Goal: Download file/media

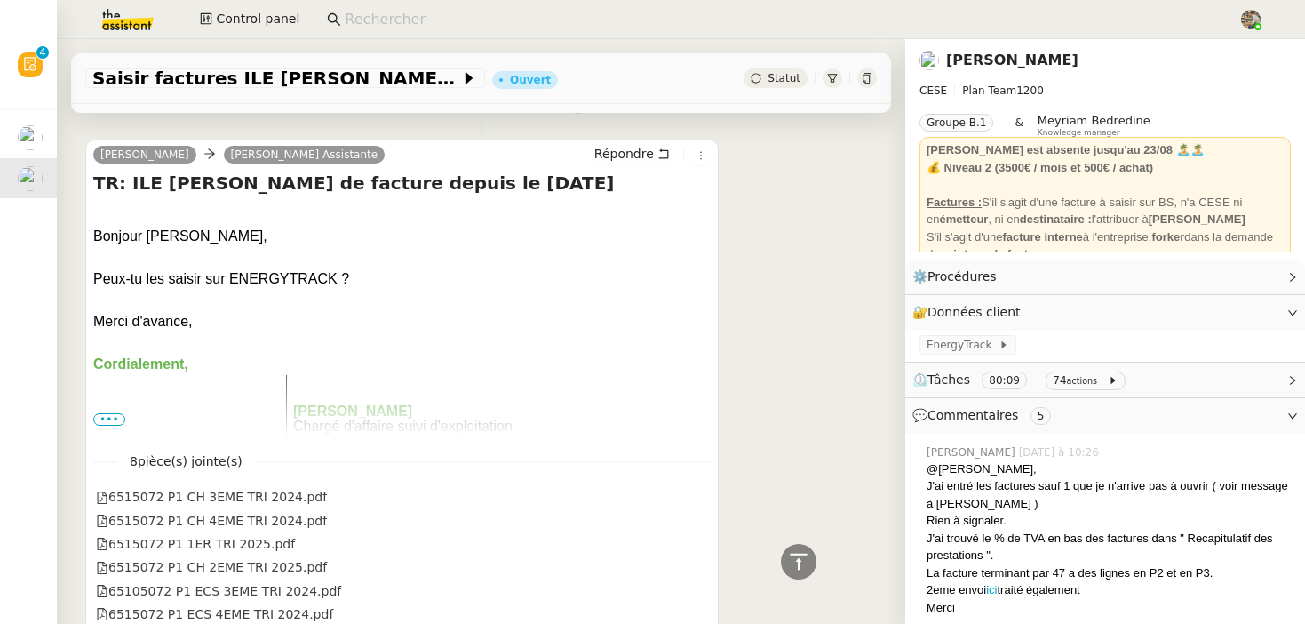
scroll to position [2249, 0]
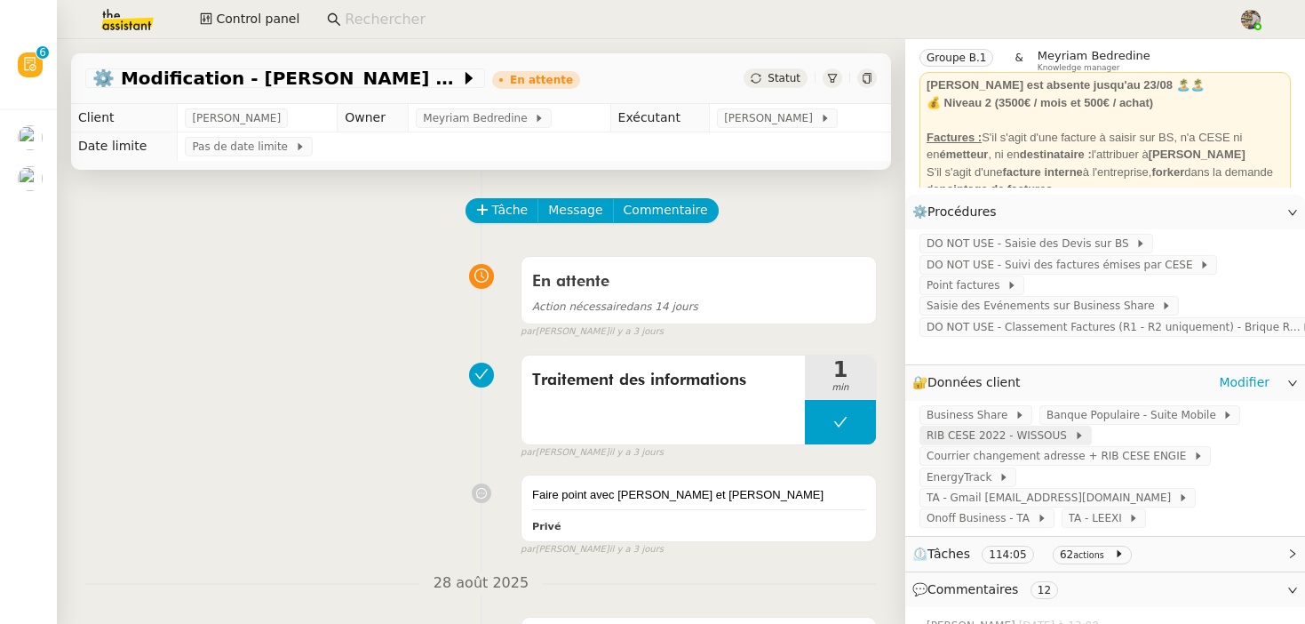
scroll to position [74, 0]
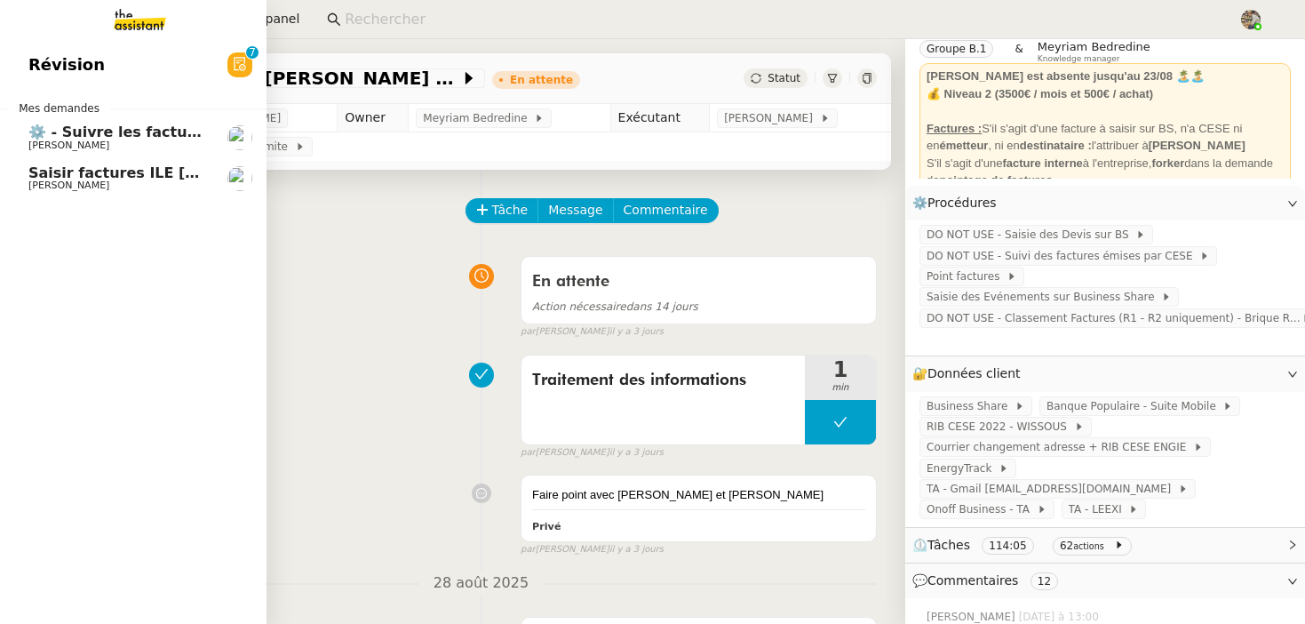
click at [26, 175] on link "Saisir factures ILE CAROLINE sur ENERGYTRACK Charles Da Conceicao" at bounding box center [133, 178] width 267 height 41
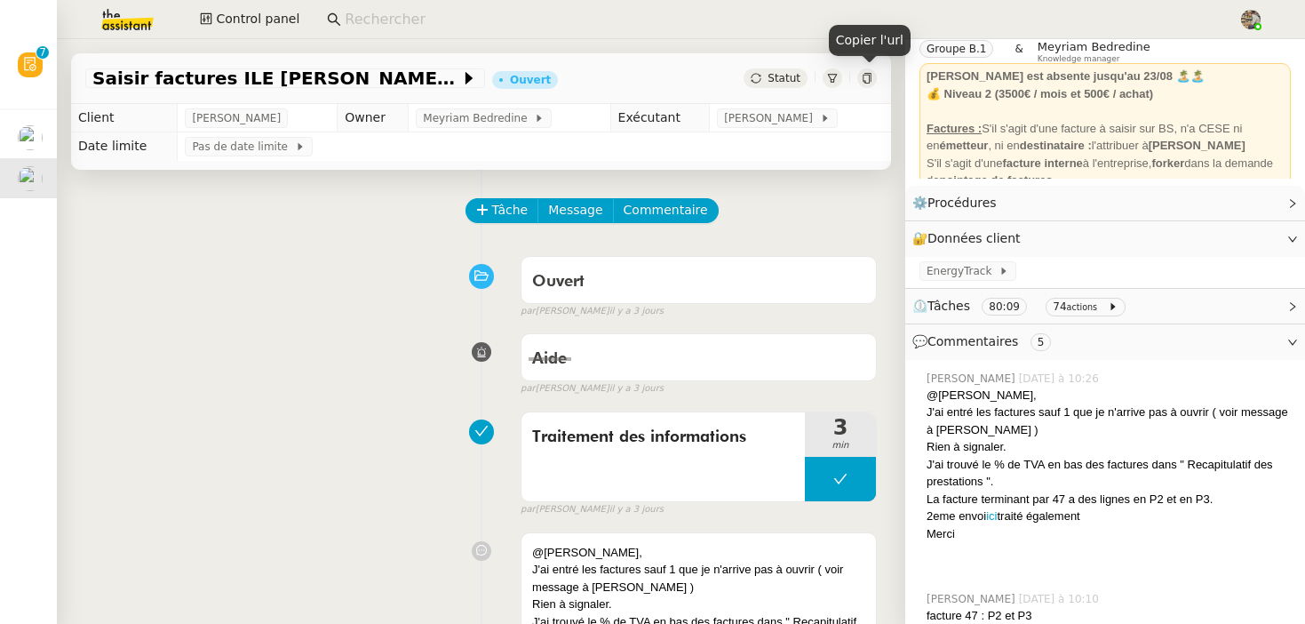
click at [863, 72] on div at bounding box center [867, 78] width 20 height 20
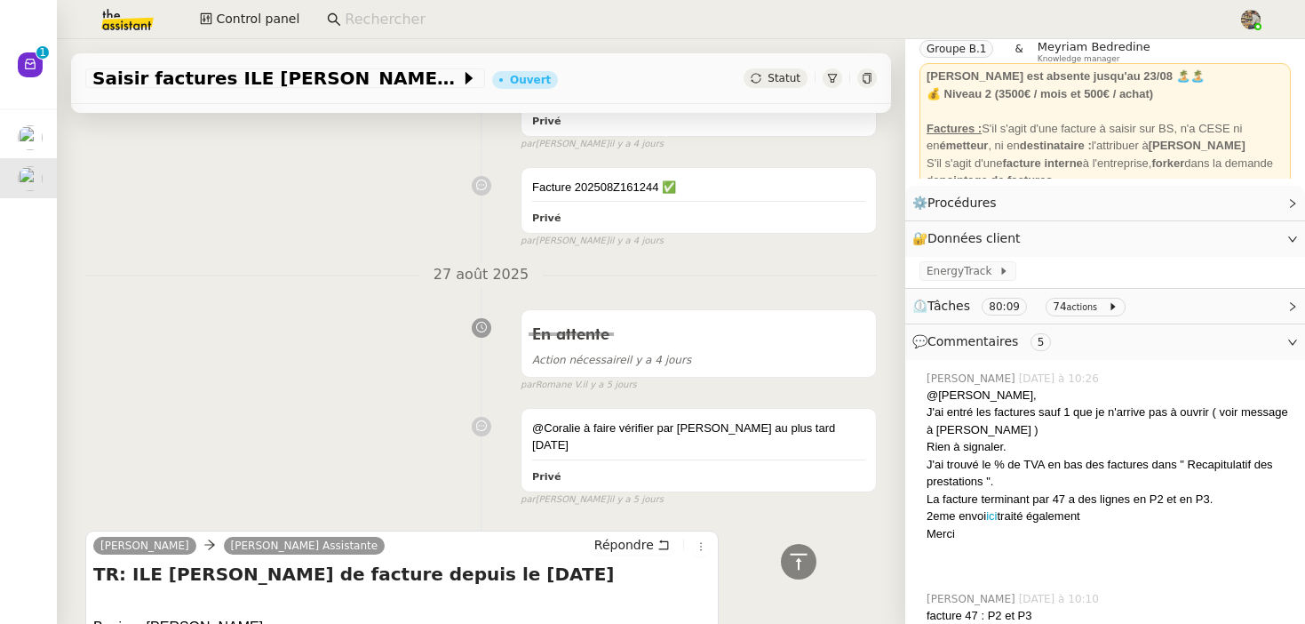
scroll to position [1778, 0]
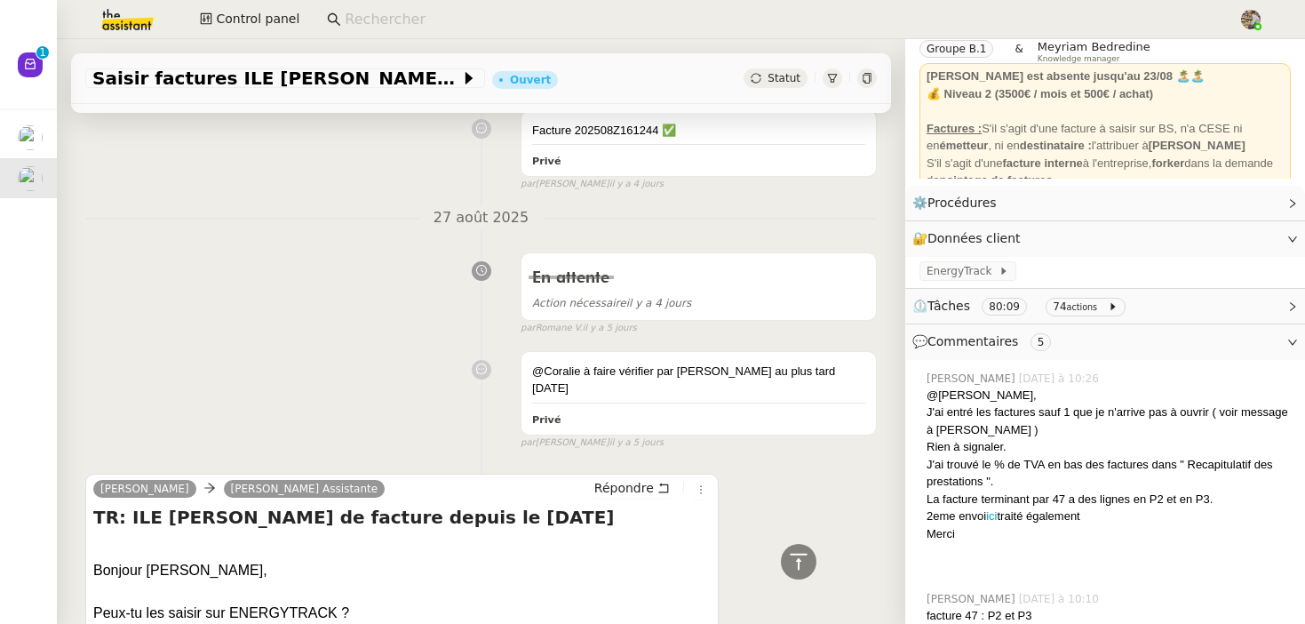
click at [860, 71] on div at bounding box center [867, 78] width 20 height 20
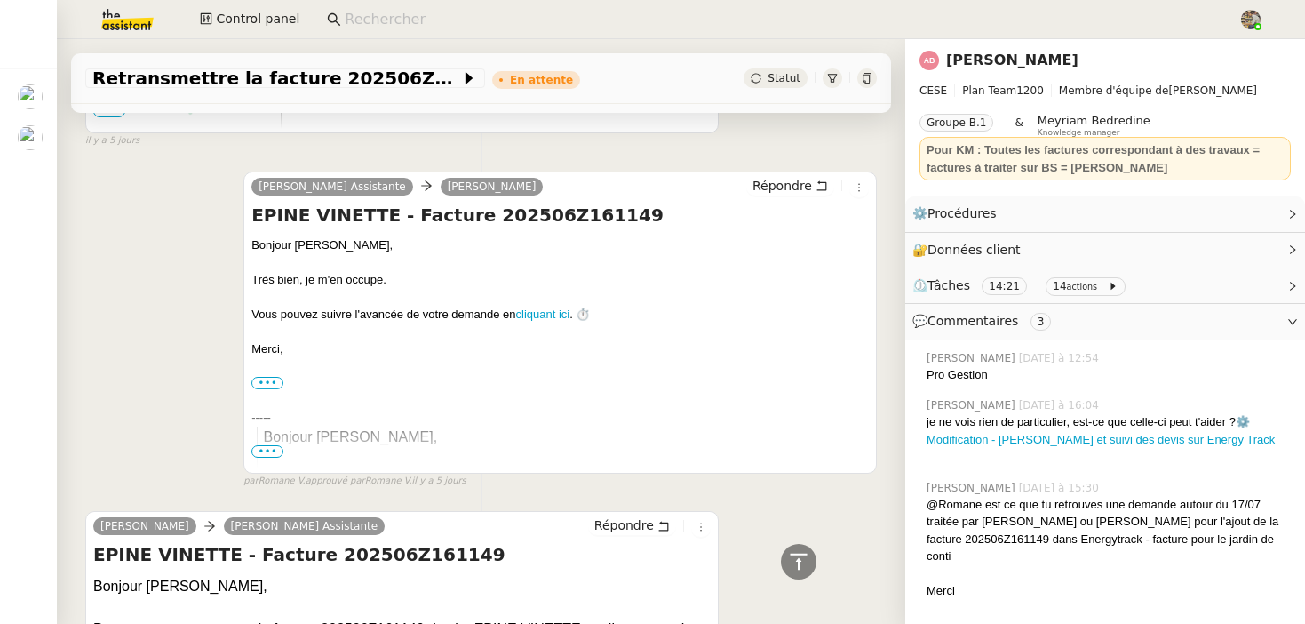
scroll to position [2635, 0]
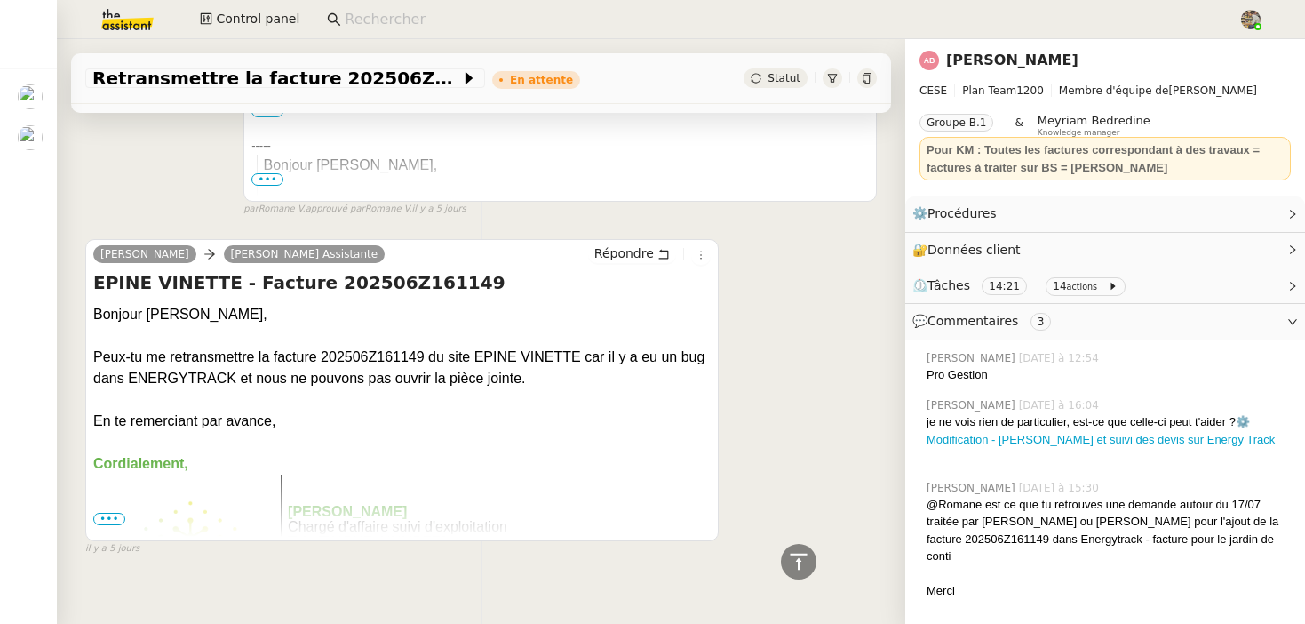
click at [358, 346] on div "Peux-tu me retransmettre la facture 202506Z161149 du site EPINE VINETTE car il …" at bounding box center [401, 367] width 617 height 43
copy div "202506Z161149"
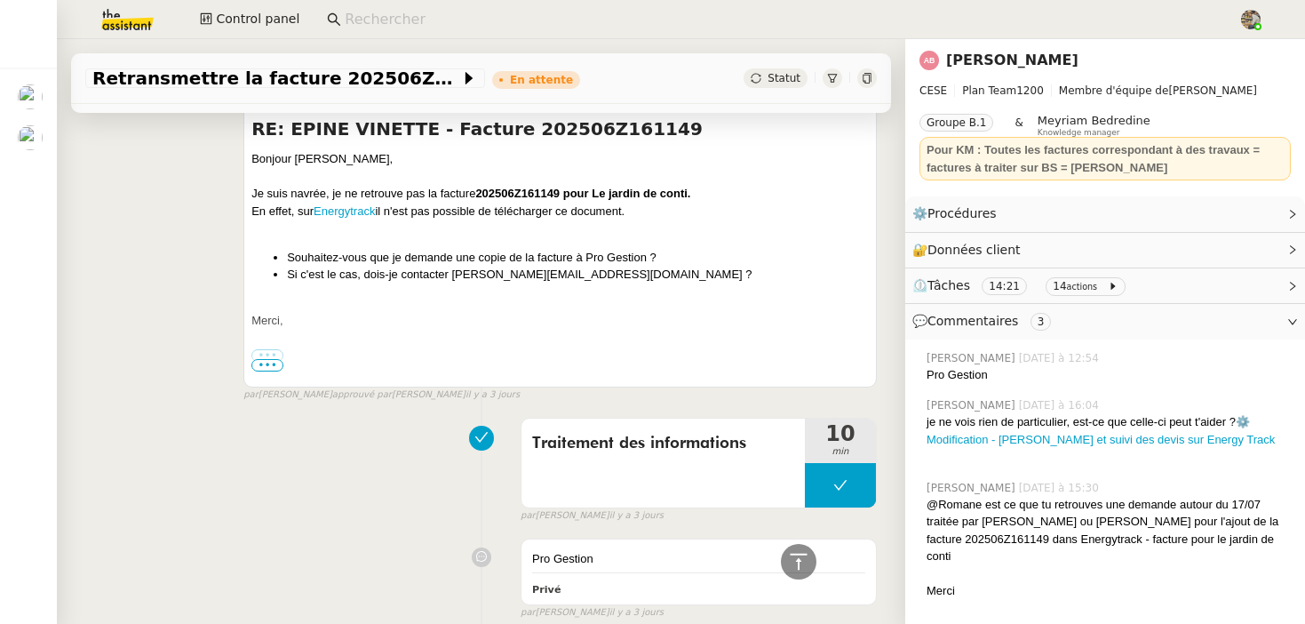
scroll to position [712, 0]
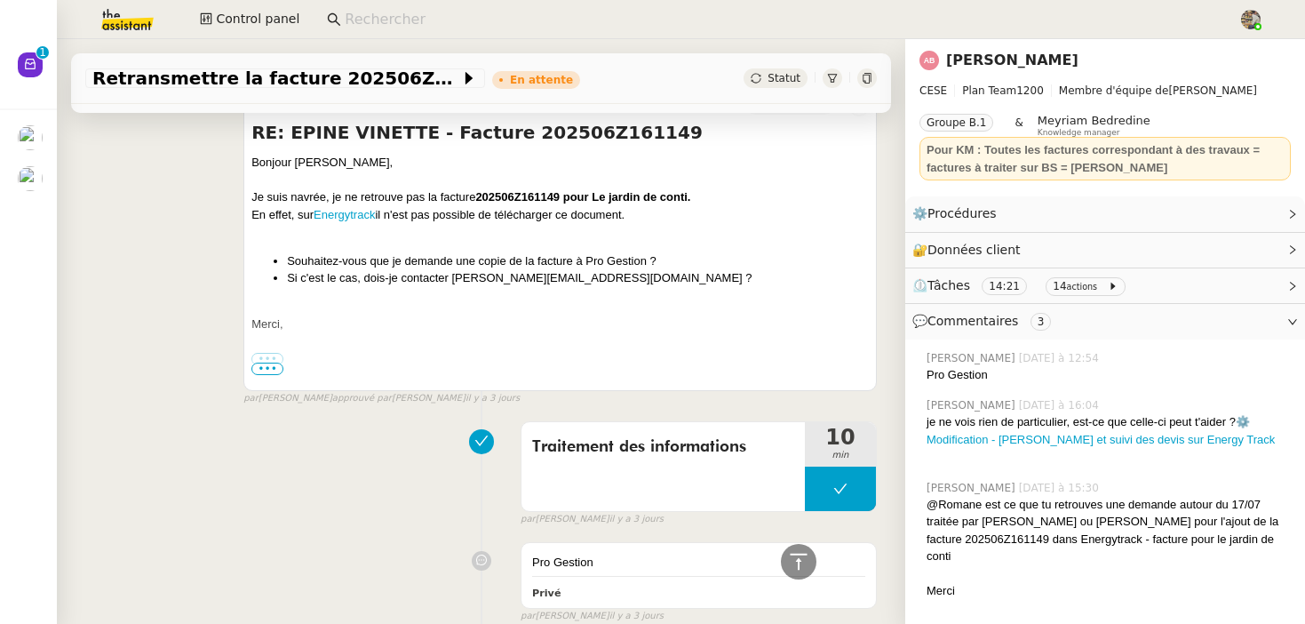
click at [387, 20] on input at bounding box center [783, 20] width 876 height 24
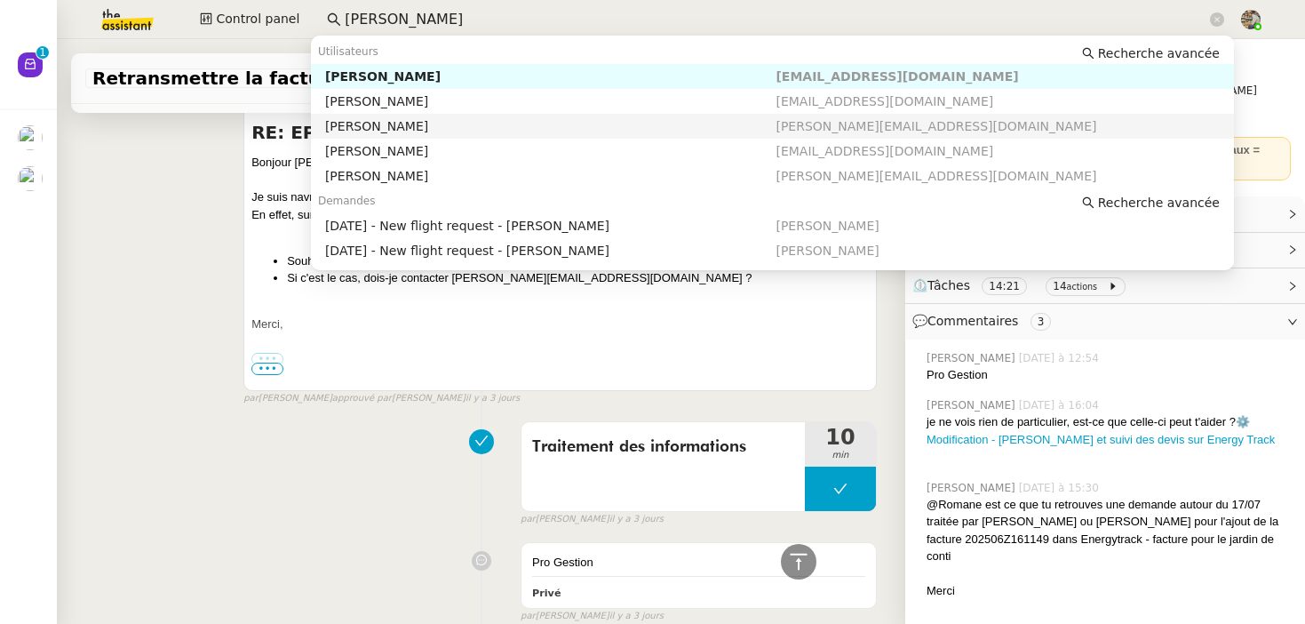
click at [403, 128] on div "Johanna Massa" at bounding box center [550, 126] width 451 height 16
type input "johan"
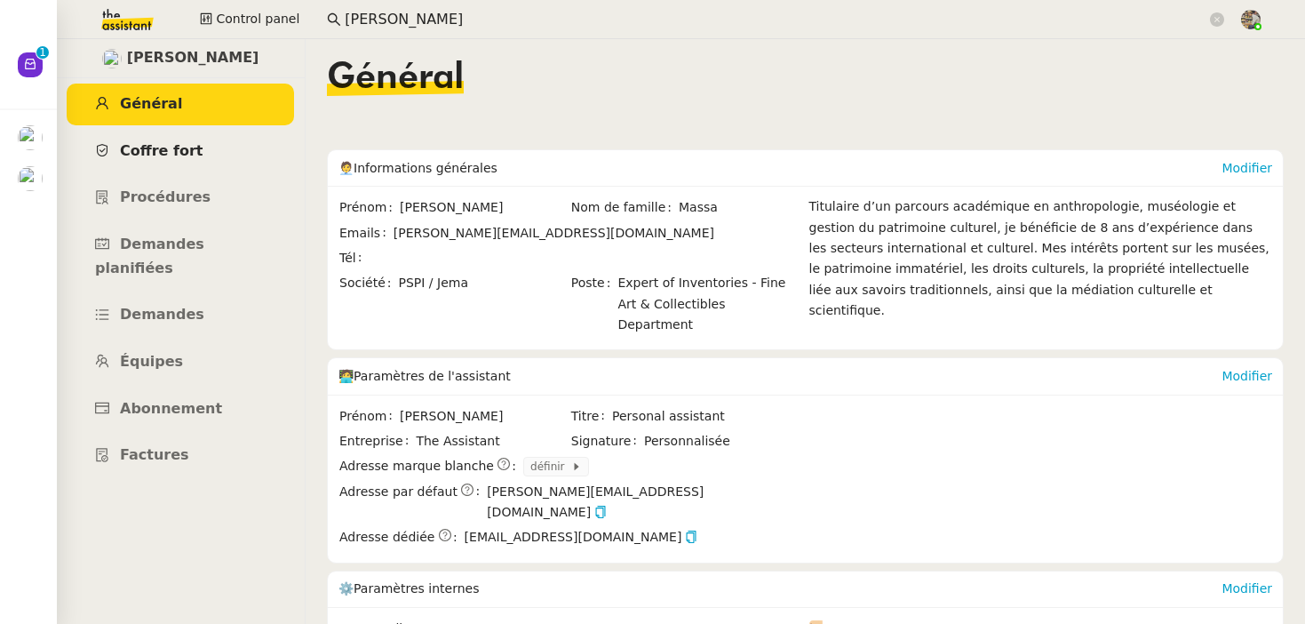
click at [169, 144] on span "Coffre fort" at bounding box center [162, 150] width 84 height 17
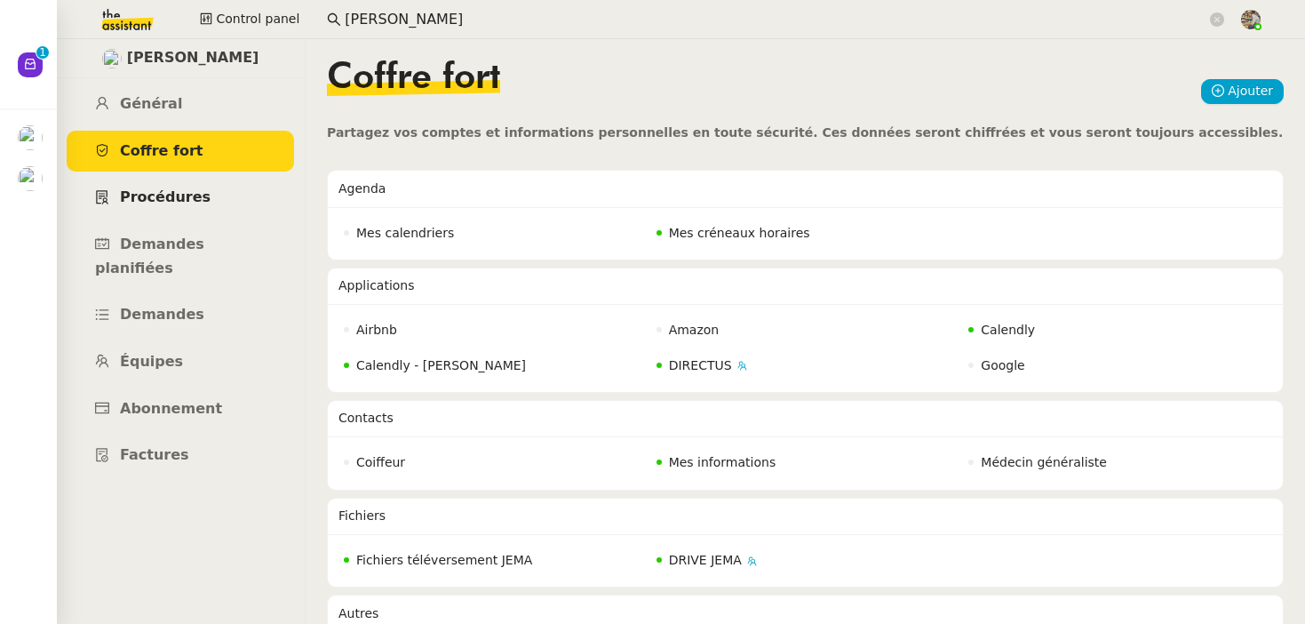
click at [175, 193] on span "Procédures" at bounding box center [165, 196] width 91 height 17
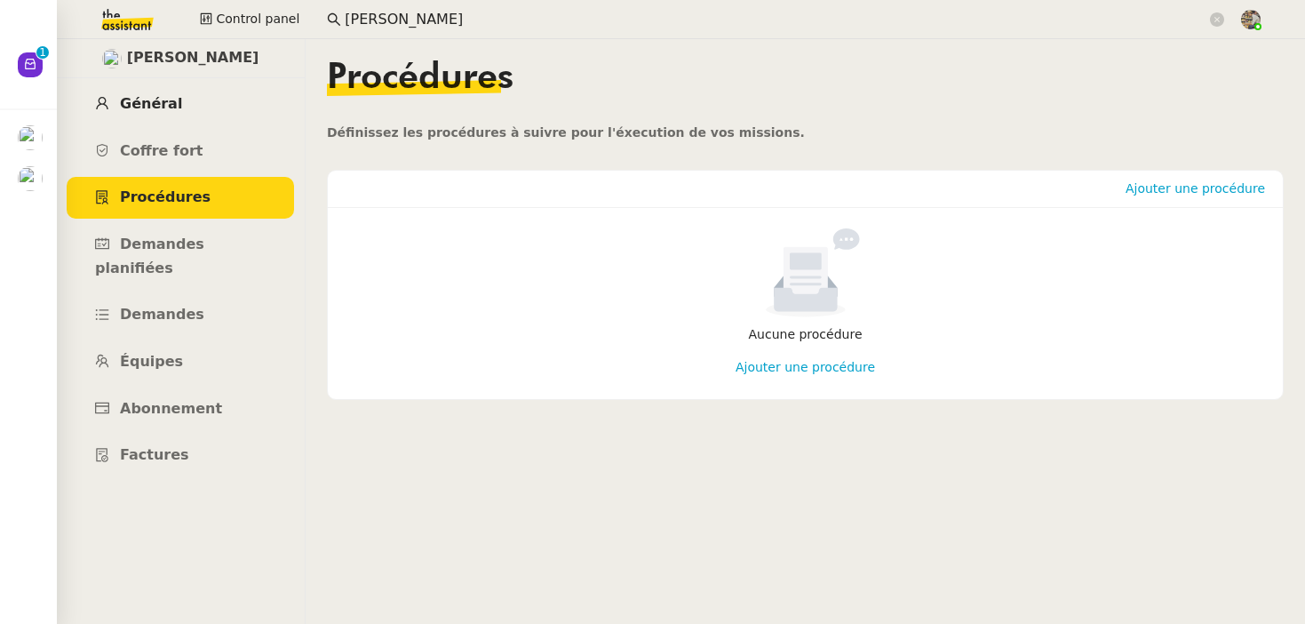
click at [151, 107] on span "Général" at bounding box center [151, 103] width 62 height 17
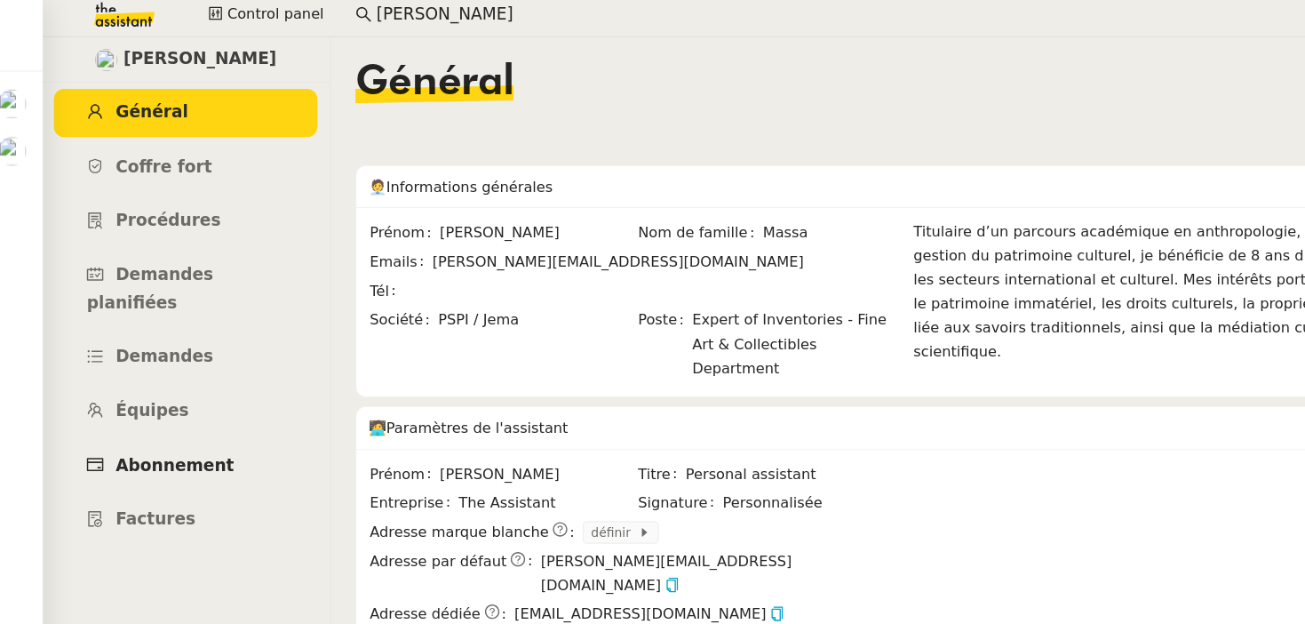
click at [203, 400] on span "Abonnement" at bounding box center [171, 408] width 102 height 17
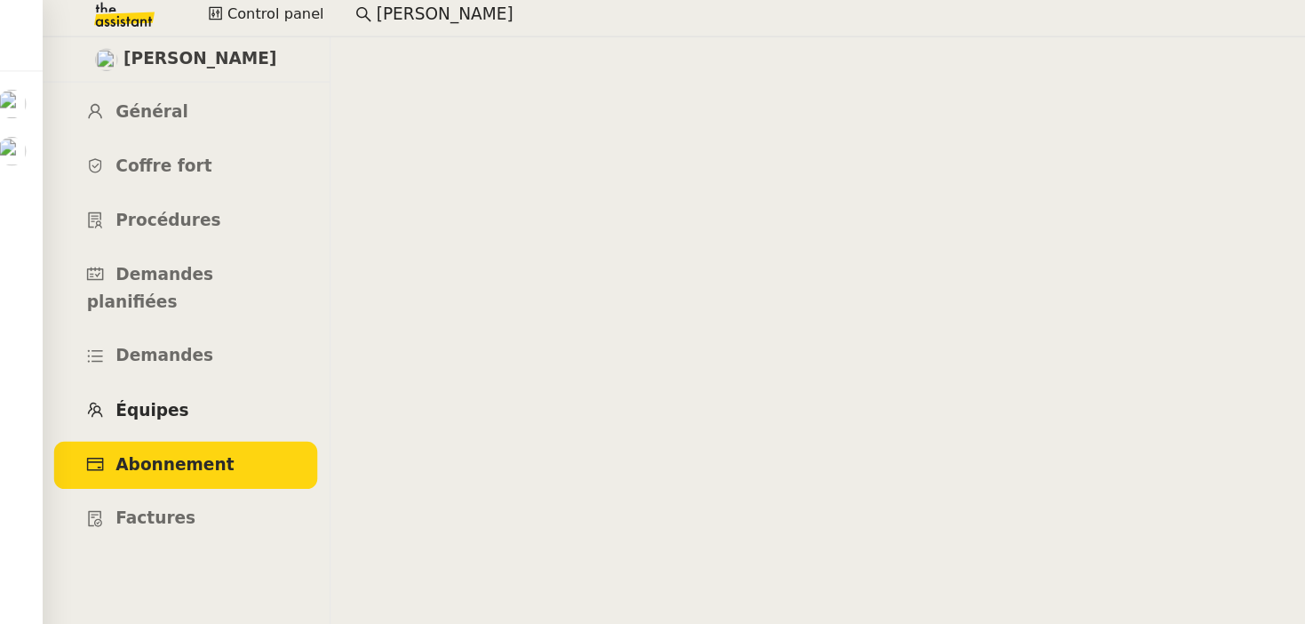
click at [219, 341] on link "Équipes" at bounding box center [180, 362] width 227 height 42
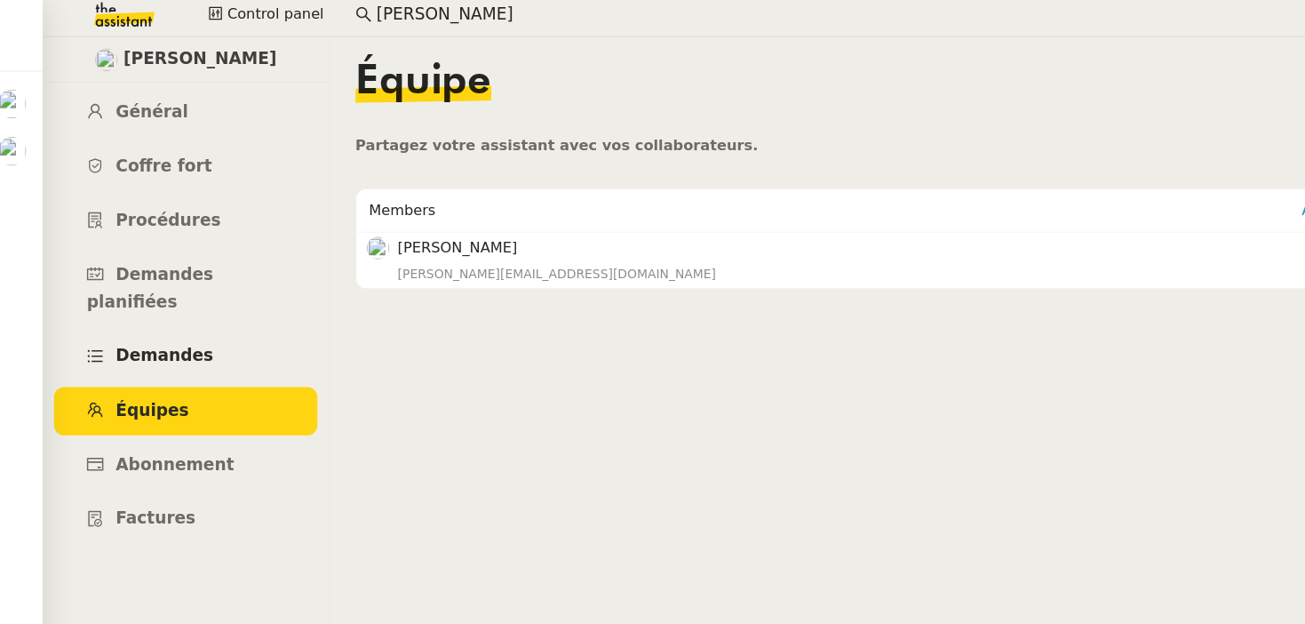
click at [216, 294] on link "Demandes" at bounding box center [180, 315] width 227 height 42
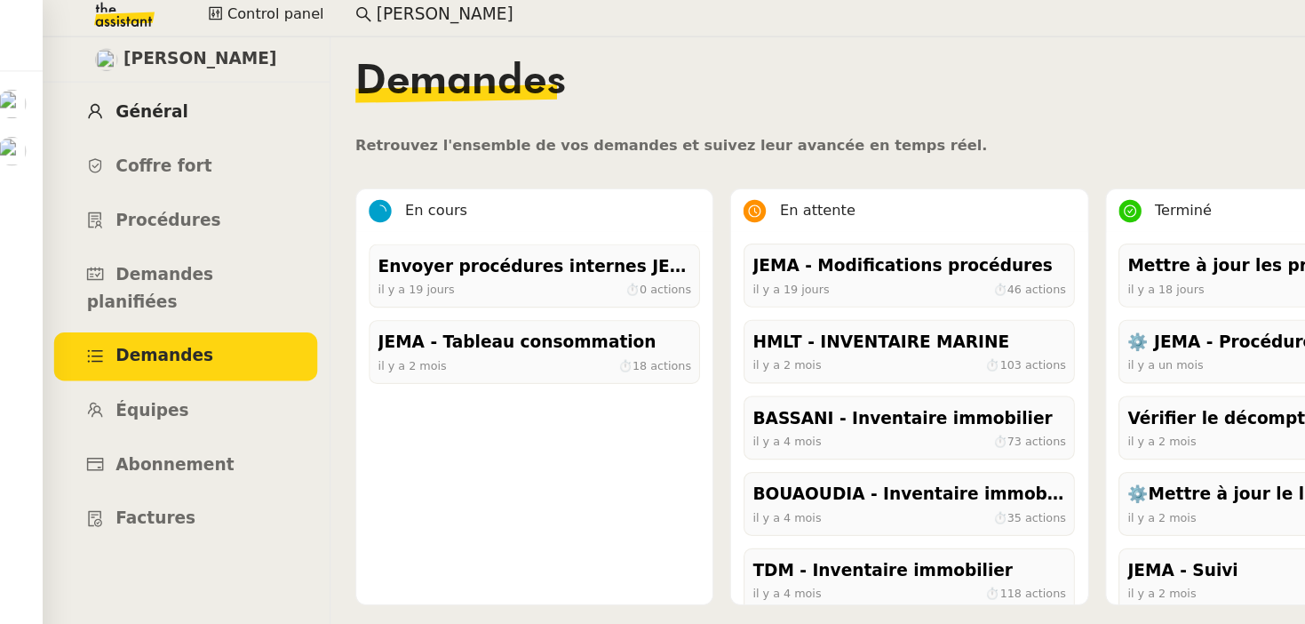
click at [178, 101] on link "Général" at bounding box center [180, 105] width 227 height 42
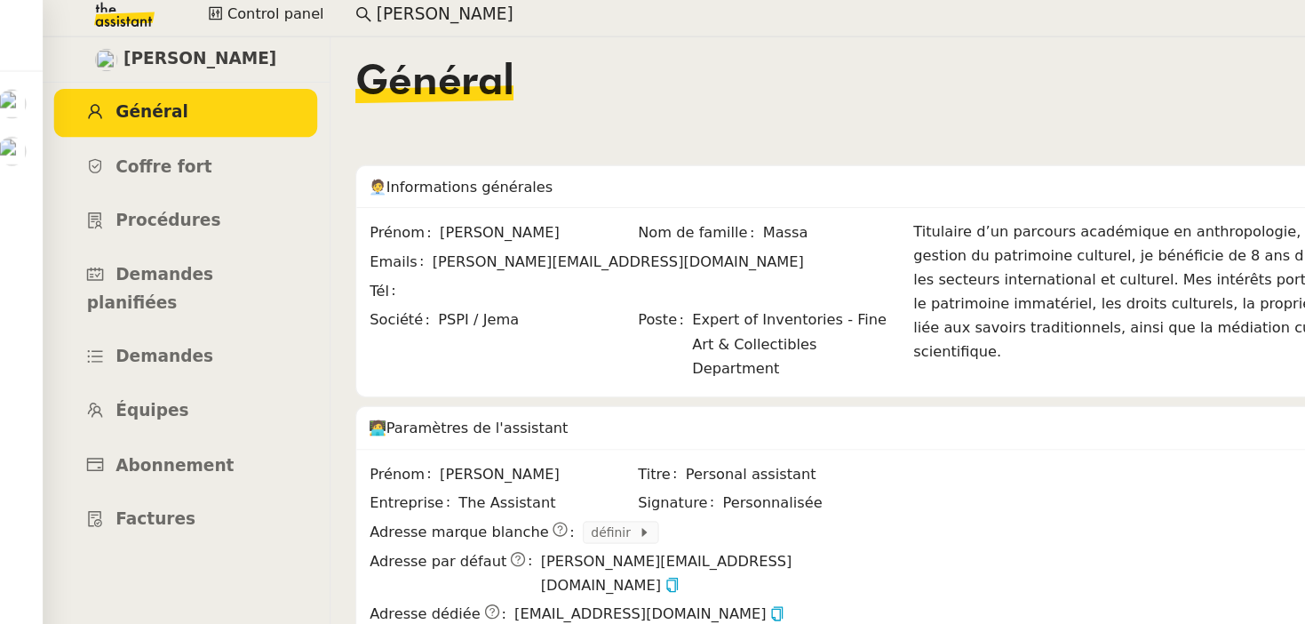
click at [215, 52] on span "Johanna Massa" at bounding box center [193, 58] width 132 height 24
copy span "Massa"
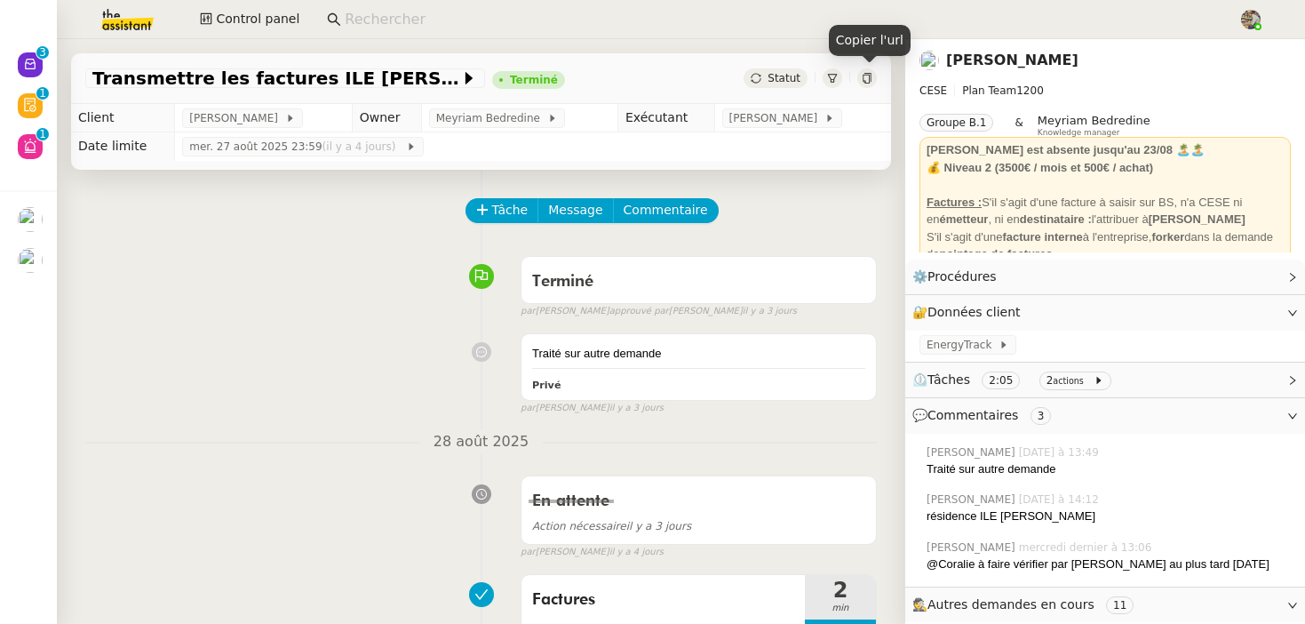
click at [865, 83] on icon at bounding box center [867, 78] width 11 height 11
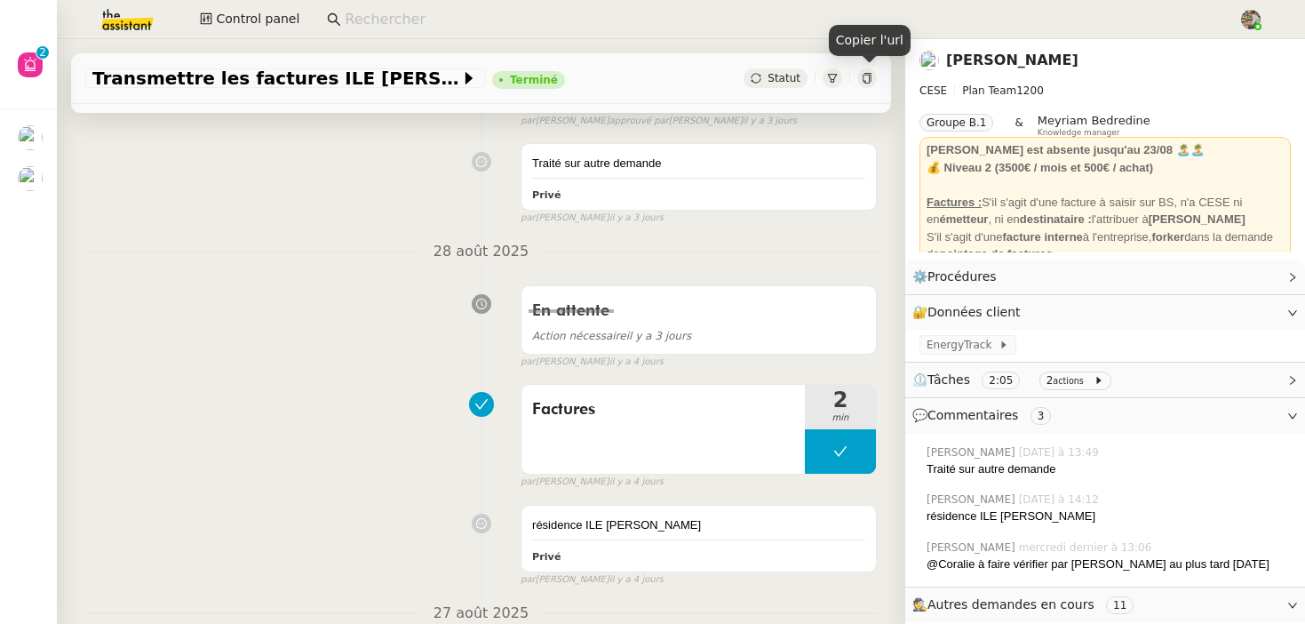
scroll to position [1032, 0]
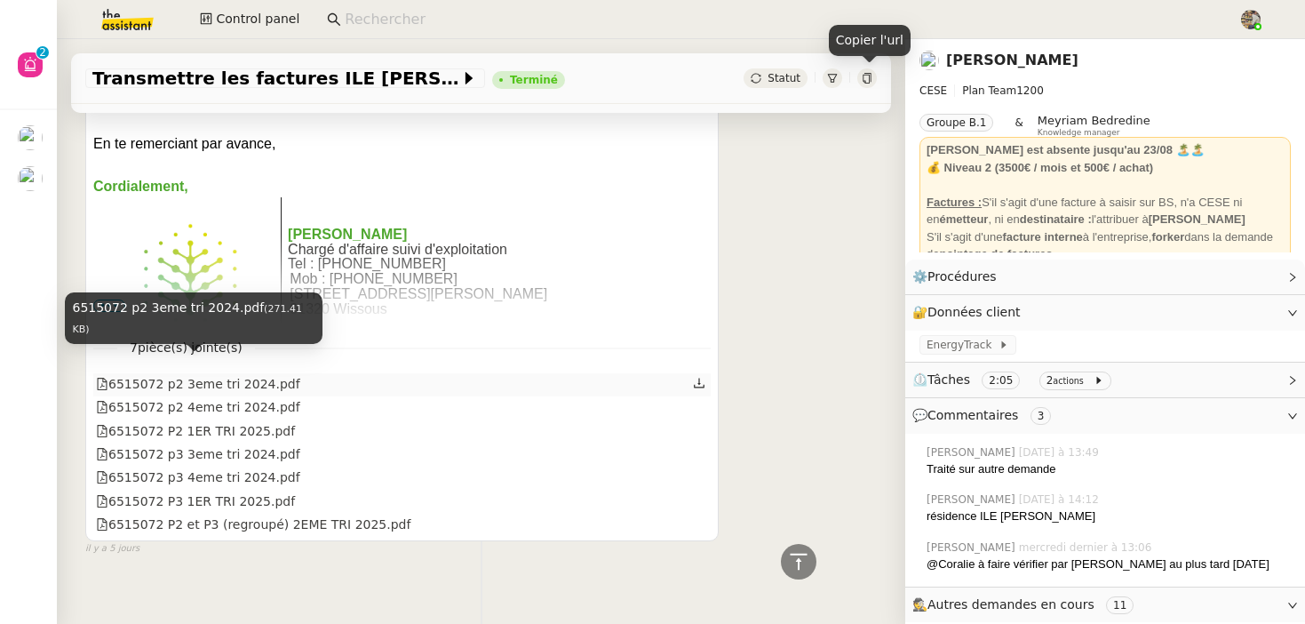
click at [236, 374] on div "6515072 p2 3eme tri 2024.pdf" at bounding box center [198, 384] width 204 height 20
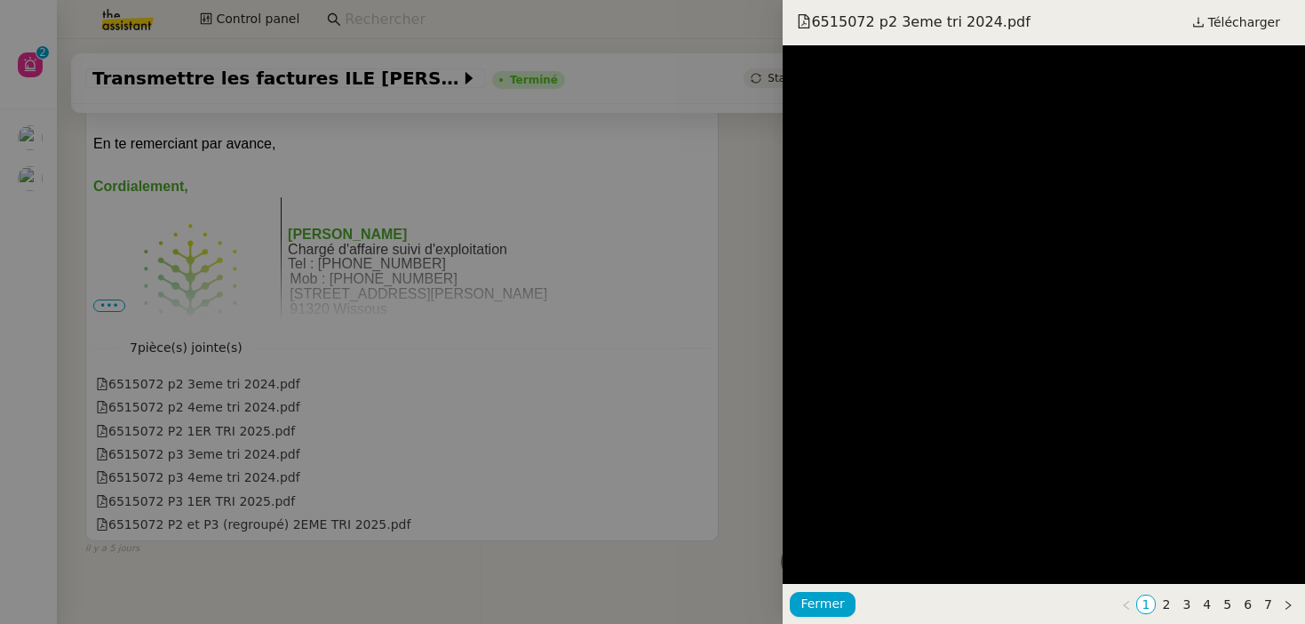
click at [452, 313] on div at bounding box center [652, 312] width 1305 height 624
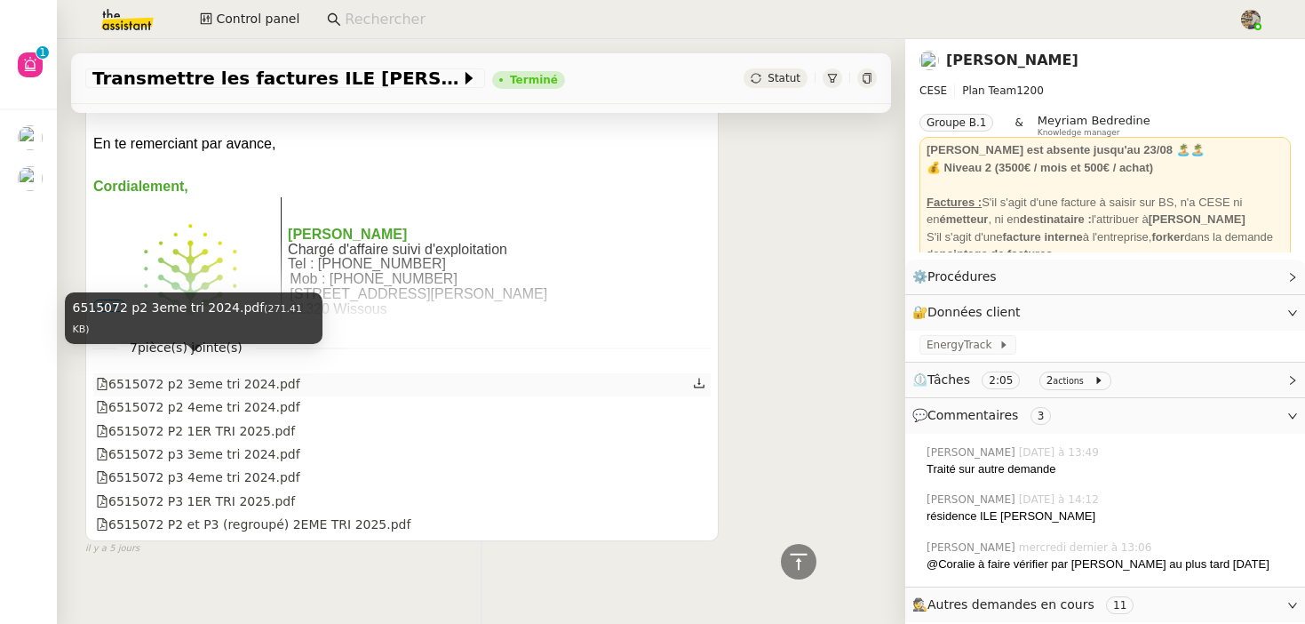
click at [255, 374] on div "6515072 p2 3eme tri 2024.pdf" at bounding box center [198, 384] width 204 height 20
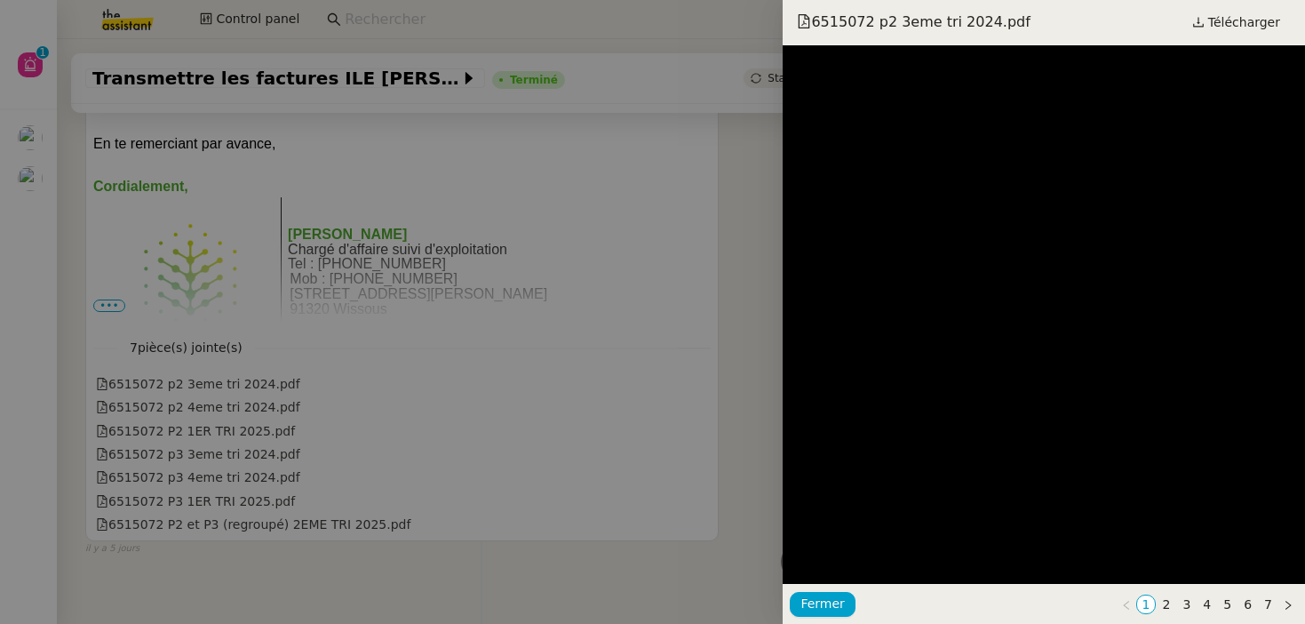
click at [1252, 35] on div "6515072 p2 3eme tri 2024.pdf Télécharger" at bounding box center [1044, 22] width 522 height 45
click at [1250, 31] on span "Télécharger" at bounding box center [1244, 22] width 72 height 23
click at [327, 390] on div at bounding box center [652, 312] width 1305 height 624
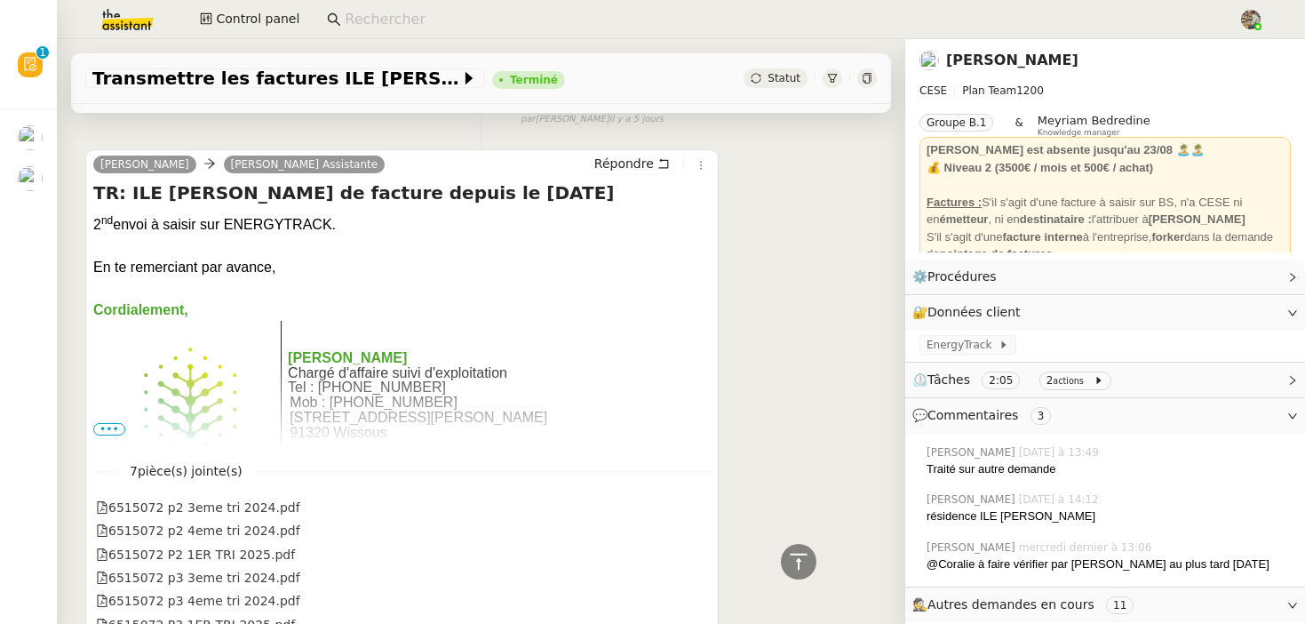
scroll to position [915, 0]
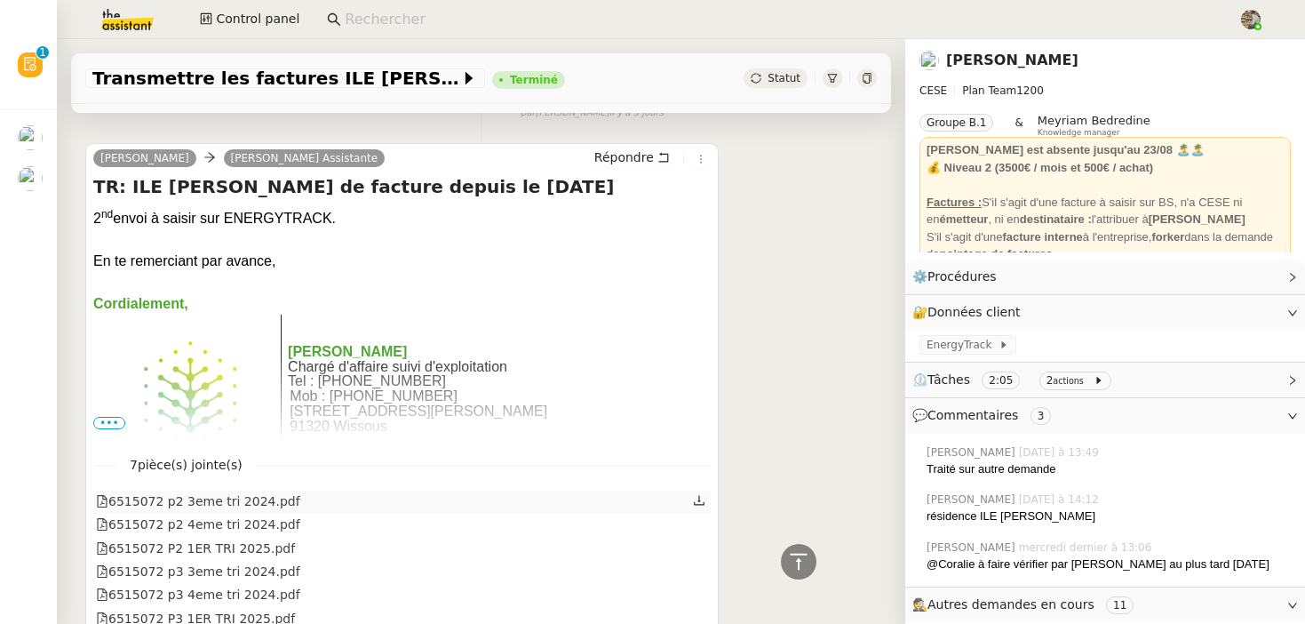
click at [346, 490] on div "6515072 p2 3eme tri 2024.pdf" at bounding box center [401, 501] width 617 height 23
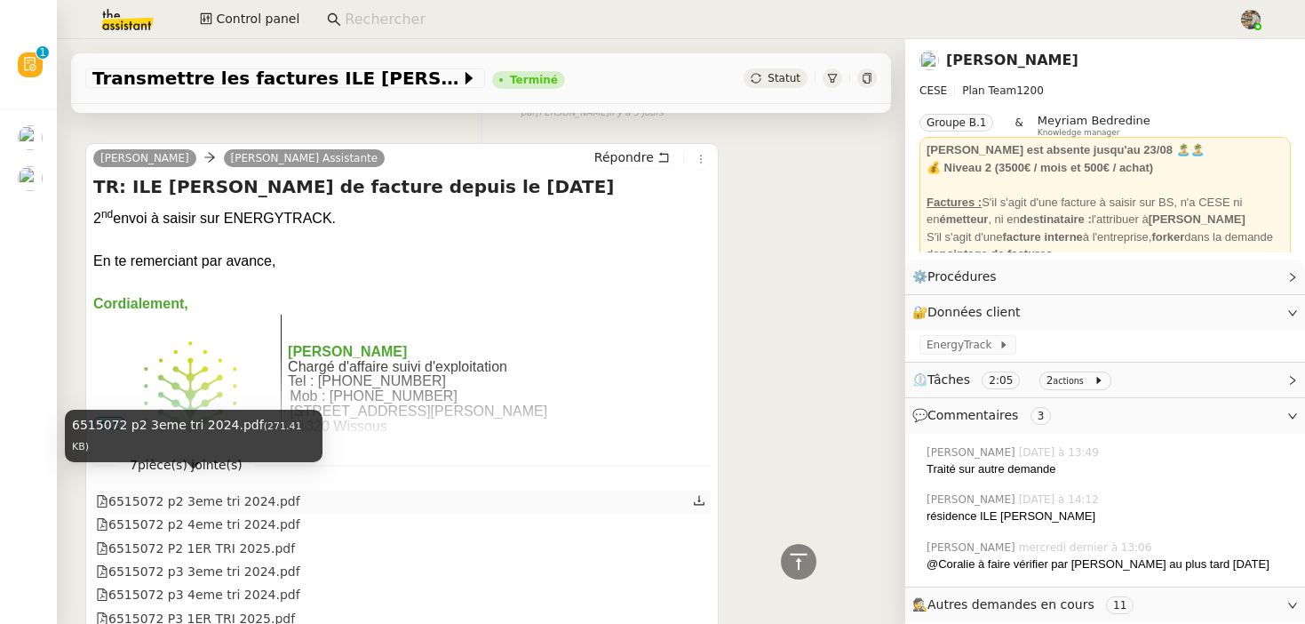
click at [251, 491] on div "6515072 p2 3eme tri 2024.pdf" at bounding box center [198, 501] width 204 height 20
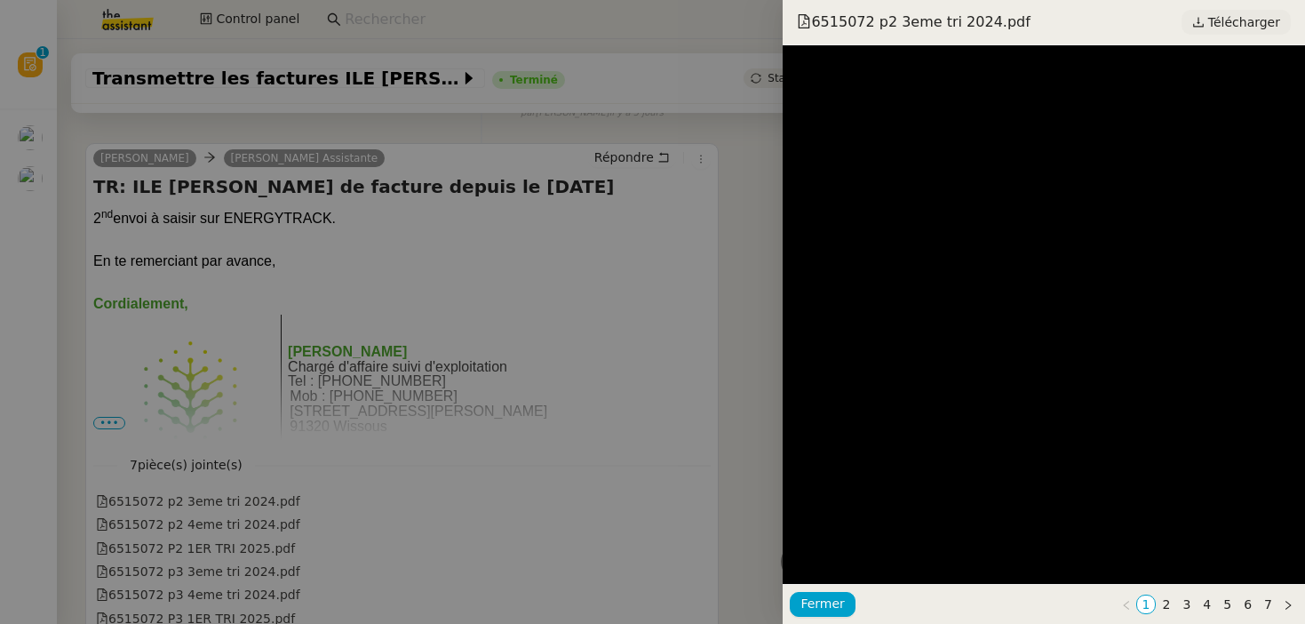
click at [1230, 25] on span "Télécharger" at bounding box center [1244, 22] width 72 height 23
